Goal: Contribute content

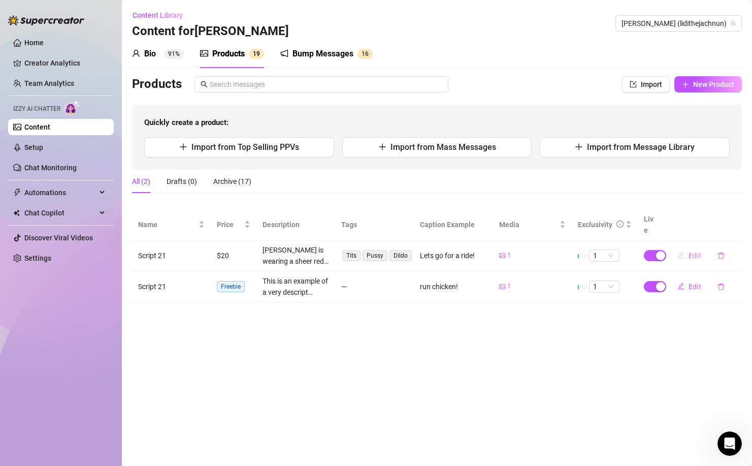
click at [687, 251] on span "Edit" at bounding box center [695, 255] width 13 height 8
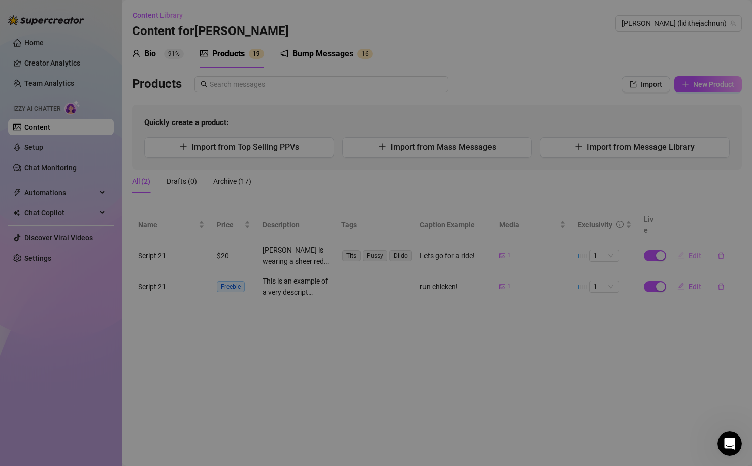
type textarea "Lets go for a ride!"
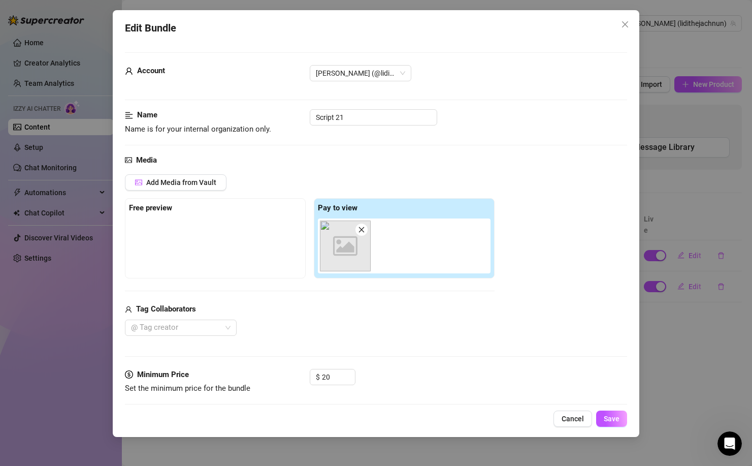
scroll to position [497, 0]
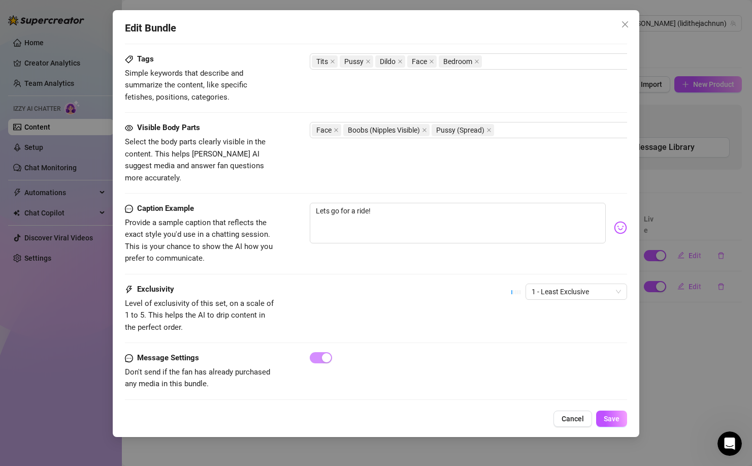
click at [325, 338] on div "Exclusivity Level of exclusivity of this set, on a scale of 1 to 5. This helps …" at bounding box center [376, 317] width 502 height 69
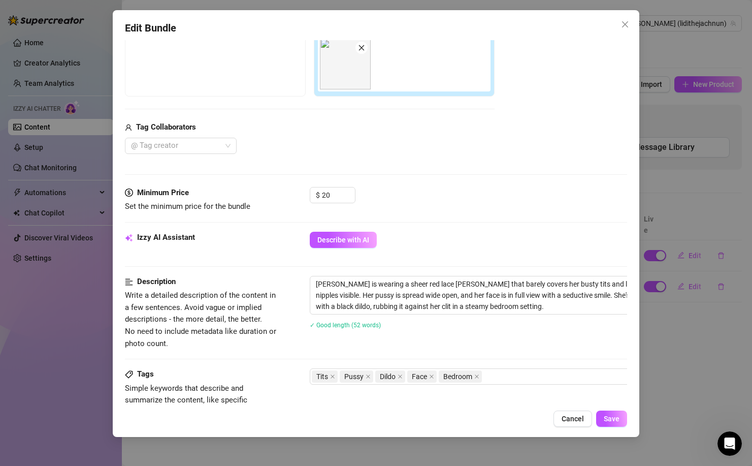
scroll to position [0, 0]
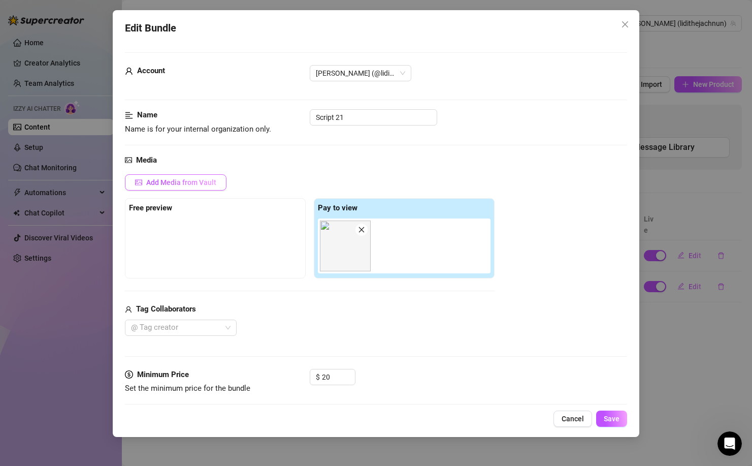
click at [184, 179] on span "Add Media from Vault" at bounding box center [181, 182] width 70 height 8
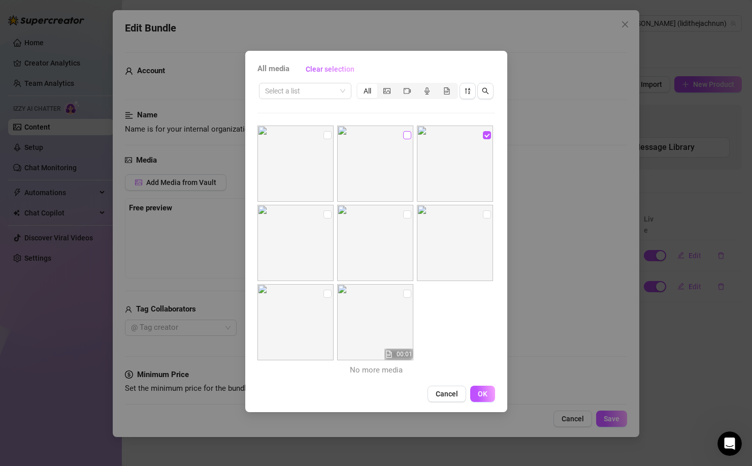
click at [405, 134] on input "checkbox" at bounding box center [407, 135] width 8 height 8
checkbox input "true"
click at [493, 367] on button "OK" at bounding box center [482, 394] width 25 height 16
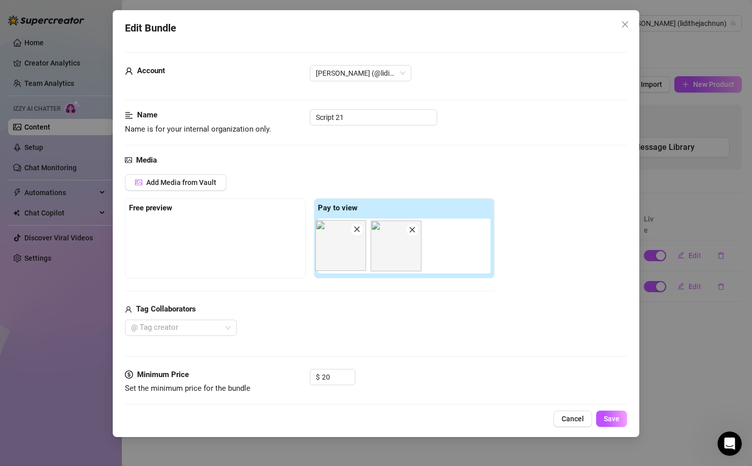
drag, startPoint x: 353, startPoint y: 251, endPoint x: 335, endPoint y: 249, distance: 17.9
click at [335, 249] on div at bounding box center [406, 245] width 177 height 55
drag, startPoint x: 335, startPoint y: 249, endPoint x: 284, endPoint y: 251, distance: 50.3
click at [284, 251] on div "Free preview Pay to view" at bounding box center [310, 238] width 370 height 80
click at [287, 249] on div at bounding box center [215, 243] width 173 height 51
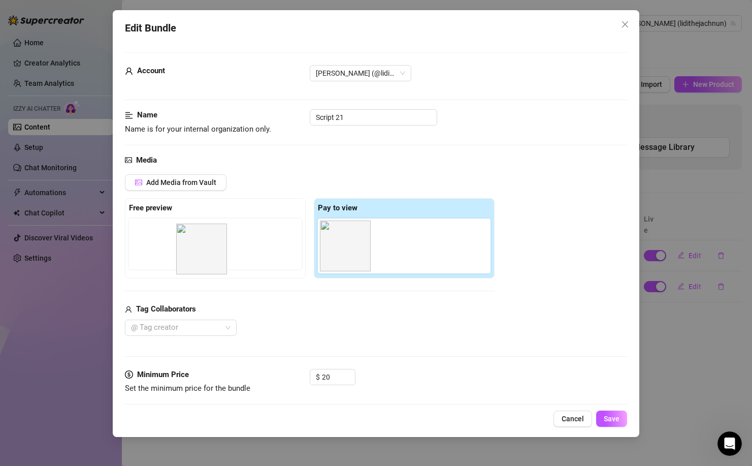
drag, startPoint x: 346, startPoint y: 246, endPoint x: 191, endPoint y: 250, distance: 155.5
click at [191, 250] on div "Free preview Pay to view" at bounding box center [310, 238] width 370 height 80
drag, startPoint x: 352, startPoint y: 236, endPoint x: 160, endPoint y: 229, distance: 192.2
click at [160, 229] on div "Free preview Pay to view" at bounding box center [310, 238] width 370 height 80
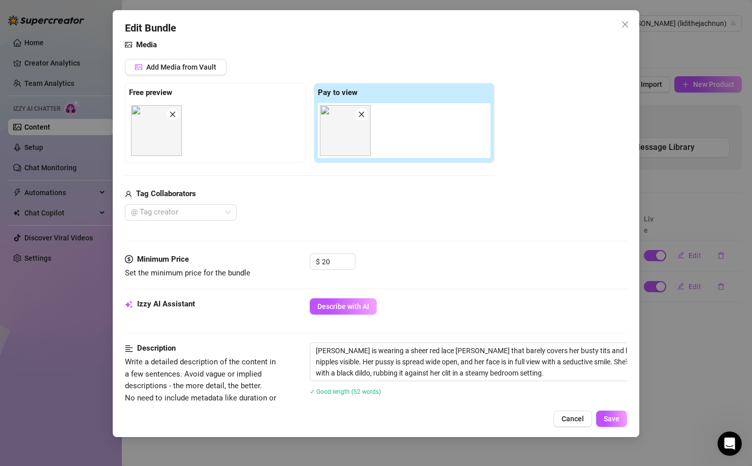
scroll to position [497, 0]
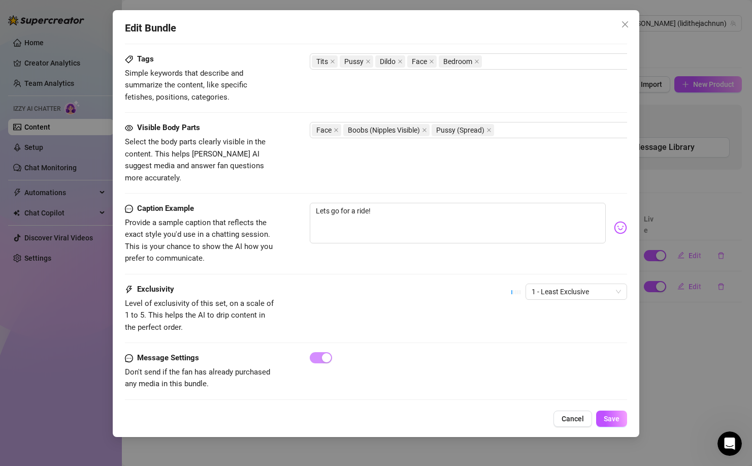
drag, startPoint x: 197, startPoint y: 363, endPoint x: 208, endPoint y: 362, distance: 11.7
click at [197, 367] on span "Don't send if the fan has already purchased any media in this bundle." at bounding box center [197, 377] width 145 height 21
drag, startPoint x: 121, startPoint y: 361, endPoint x: 260, endPoint y: 379, distance: 139.9
click at [260, 367] on div "Edit Bundle Account [PERSON_NAME] (@lidithejachnun) Name Name is for your inter…" at bounding box center [376, 223] width 527 height 427
click at [260, 367] on div "Message Settings Don't send if the fan has already purchased any media in this …" at bounding box center [376, 380] width 502 height 57
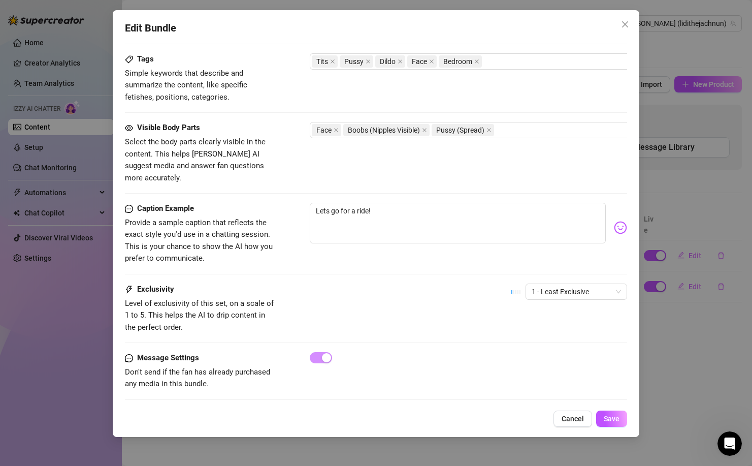
scroll to position [0, 0]
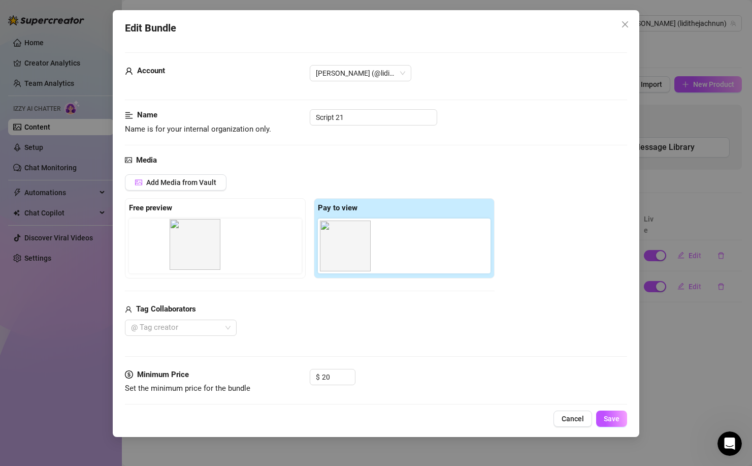
drag, startPoint x: 157, startPoint y: 246, endPoint x: 252, endPoint y: 244, distance: 94.5
click at [208, 244] on div at bounding box center [217, 245] width 177 height 55
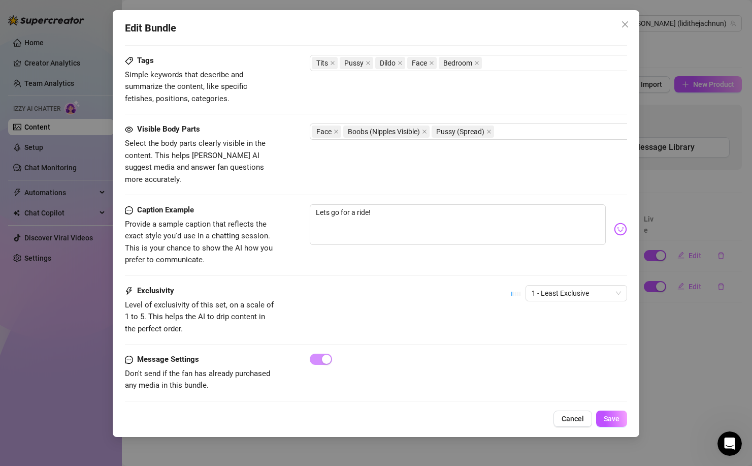
scroll to position [495, 0]
click at [325, 354] on div "Message Settings Don't send if the fan has already purchased any media in this …" at bounding box center [376, 373] width 502 height 38
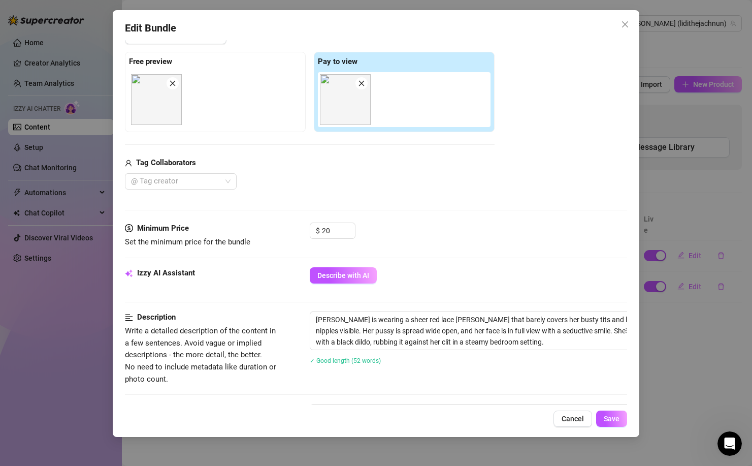
scroll to position [497, 0]
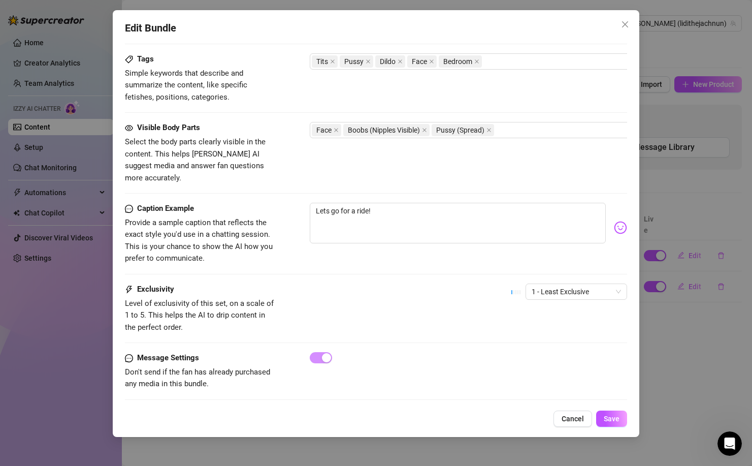
click at [686, 181] on div "Edit Bundle Account [PERSON_NAME] (@lidithejachnun) Name Name is for your inter…" at bounding box center [376, 233] width 752 height 466
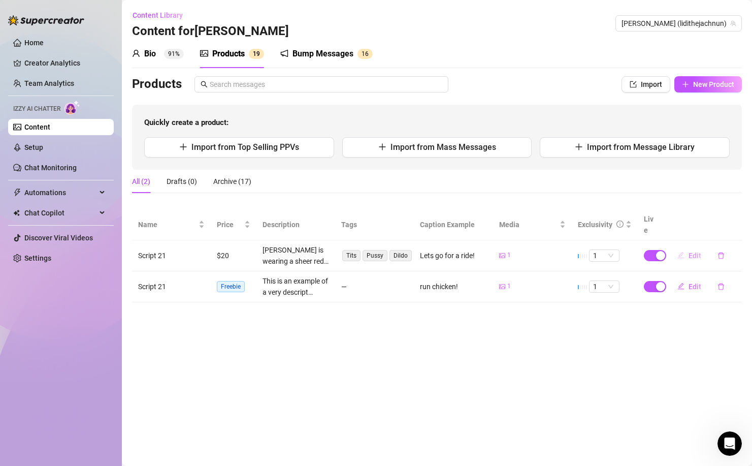
click at [687, 251] on span "Edit" at bounding box center [695, 255] width 13 height 8
type textarea "Lets go for a ride!"
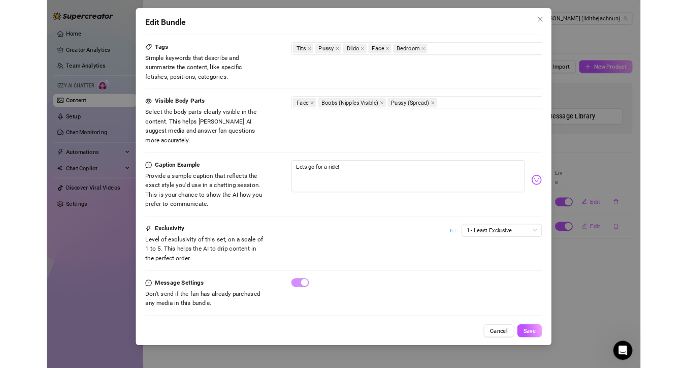
scroll to position [489, 0]
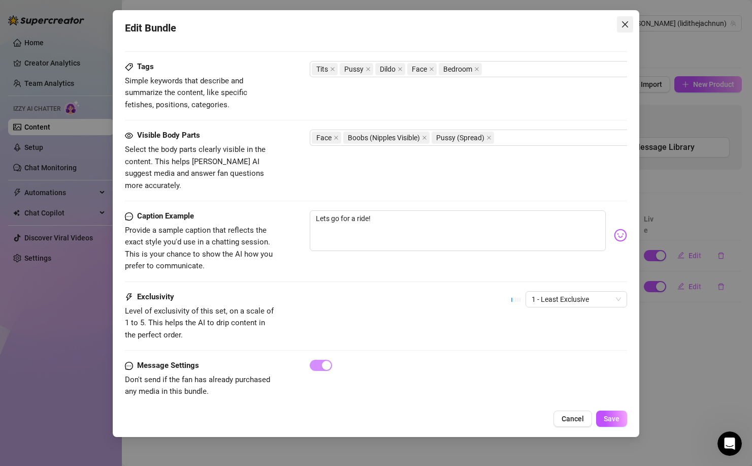
click at [626, 24] on icon "close" at bounding box center [625, 24] width 8 height 8
